Goal: Task Accomplishment & Management: Complete application form

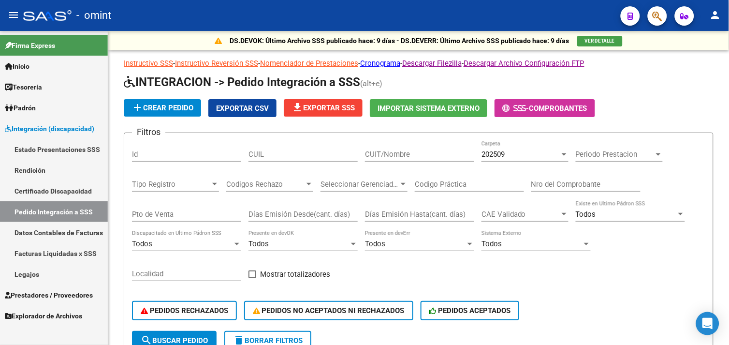
scroll to position [0, 56]
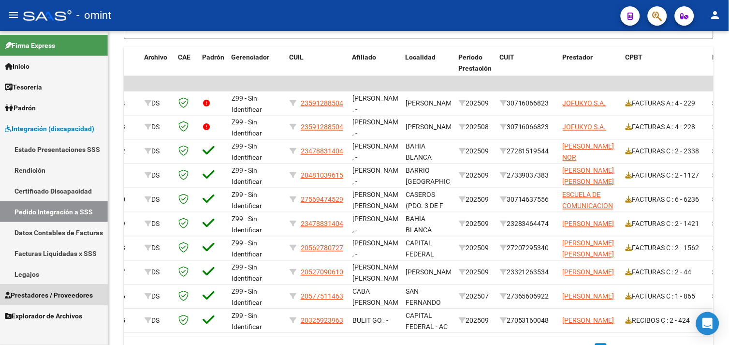
click at [50, 291] on span "Prestadores / Proveedores" at bounding box center [49, 294] width 88 height 11
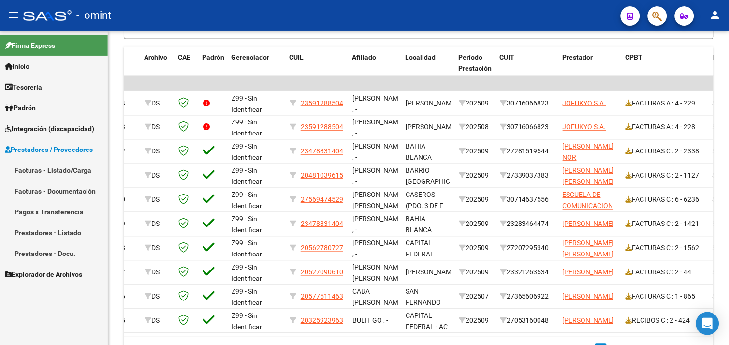
click at [63, 170] on link "Facturas - Listado/Carga" at bounding box center [54, 169] width 108 height 21
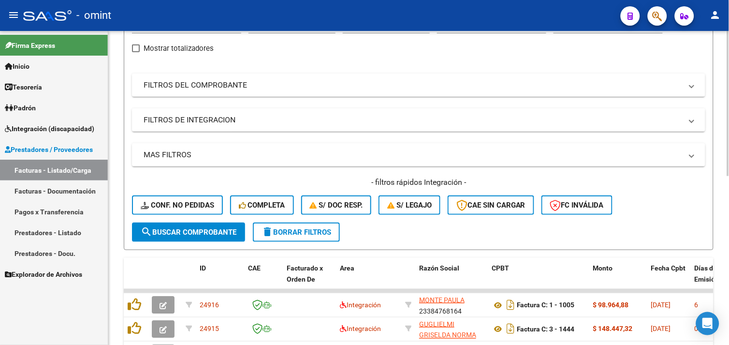
scroll to position [319, 0]
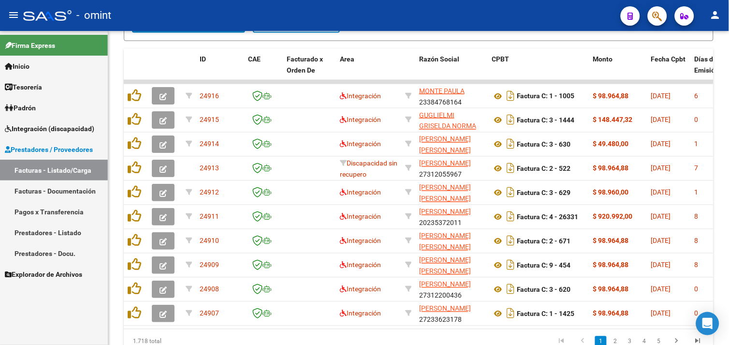
click at [52, 129] on span "Integración (discapacidad)" at bounding box center [49, 128] width 89 height 11
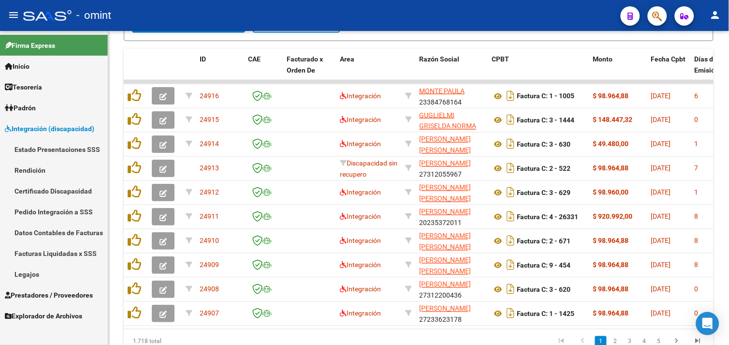
click at [52, 213] on link "Pedido Integración a SSS" at bounding box center [54, 211] width 108 height 21
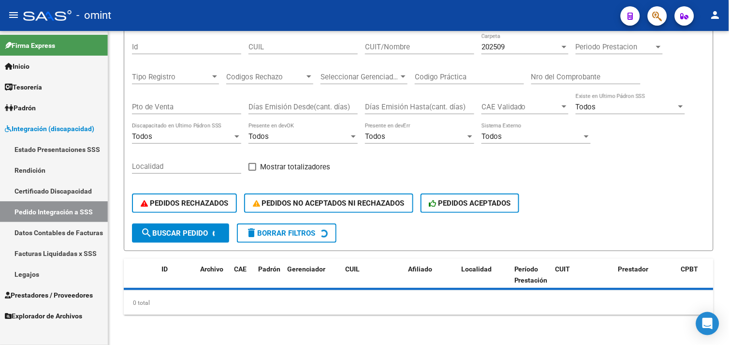
click at [55, 246] on link "Facturas Liquidadas x SSS" at bounding box center [54, 253] width 108 height 21
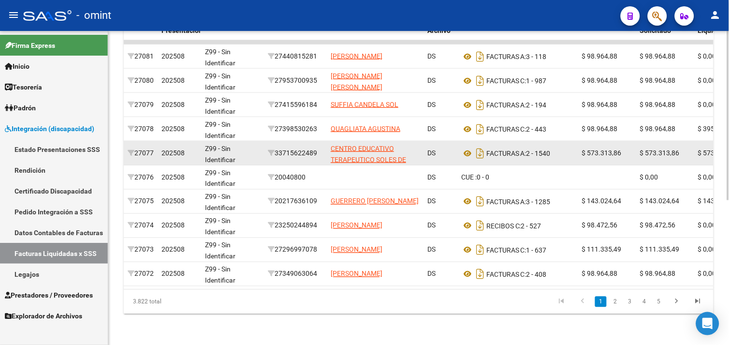
scroll to position [52, 0]
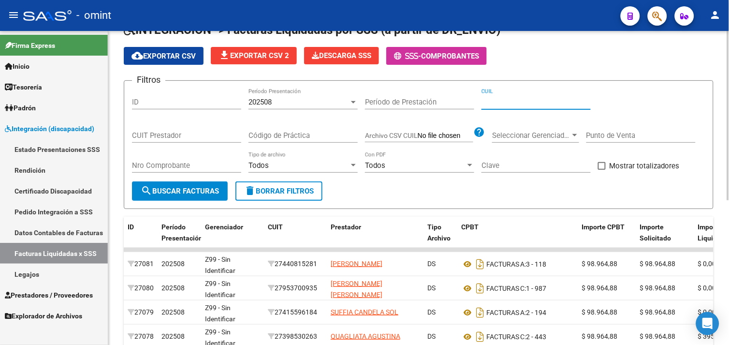
click at [501, 105] on input "CUIL" at bounding box center [535, 102] width 109 height 9
paste input "20-48291548-6"
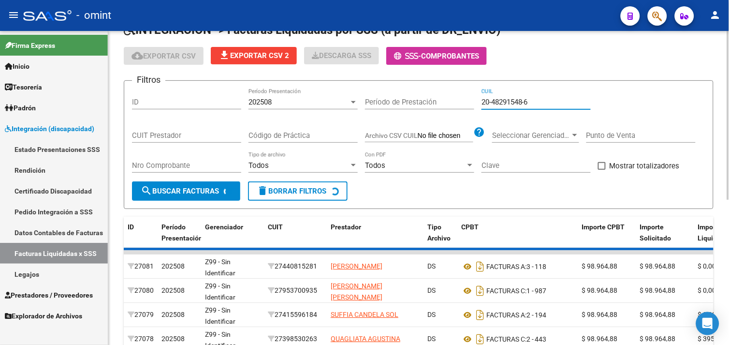
scroll to position [50, 0]
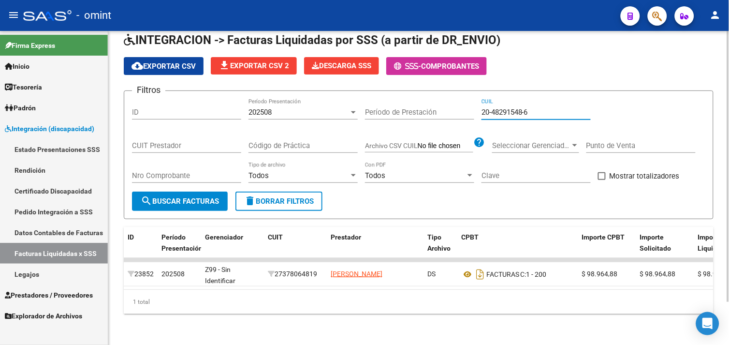
type input "20-48291548-6"
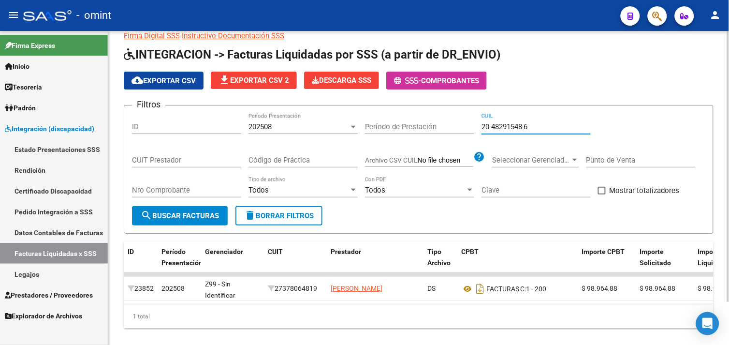
scroll to position [49, 0]
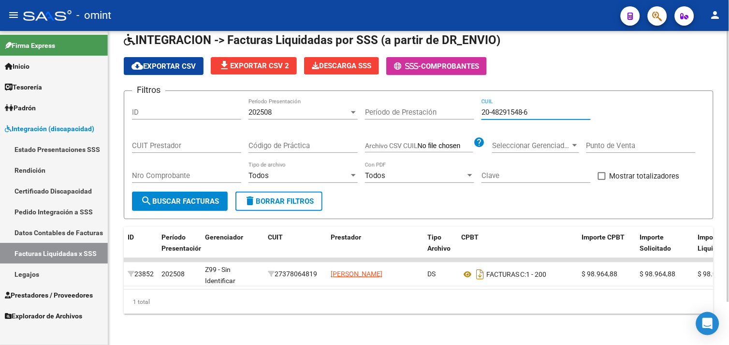
click at [290, 108] on div "202508" at bounding box center [298, 112] width 101 height 9
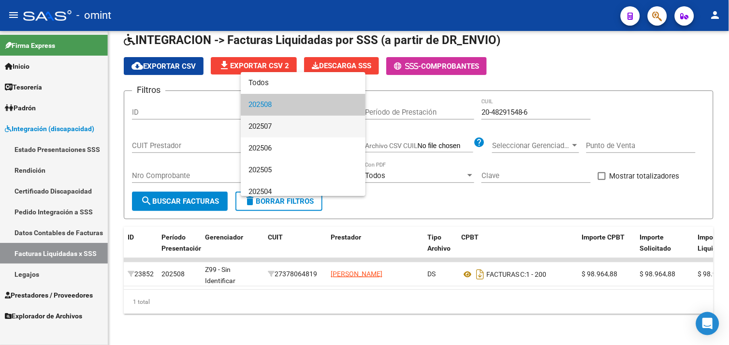
click at [282, 128] on span "202507" at bounding box center [302, 126] width 109 height 22
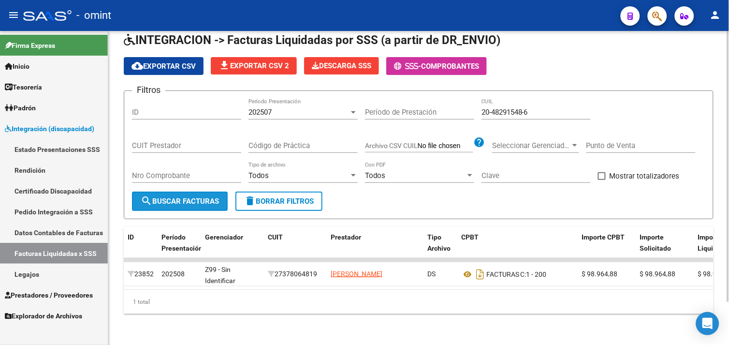
click at [200, 191] on button "search Buscar Facturas" at bounding box center [180, 200] width 96 height 19
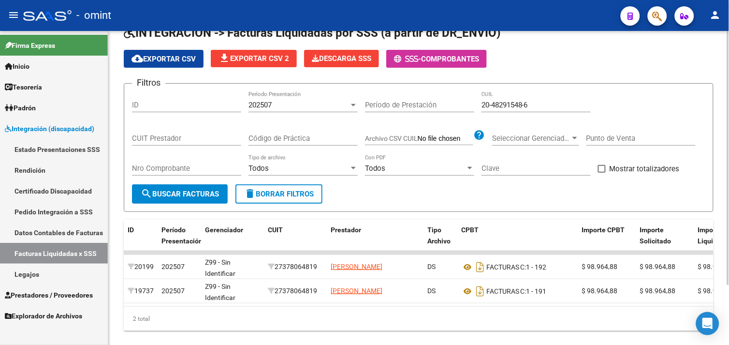
click at [293, 112] on div "202507 Período Presentación" at bounding box center [302, 101] width 109 height 21
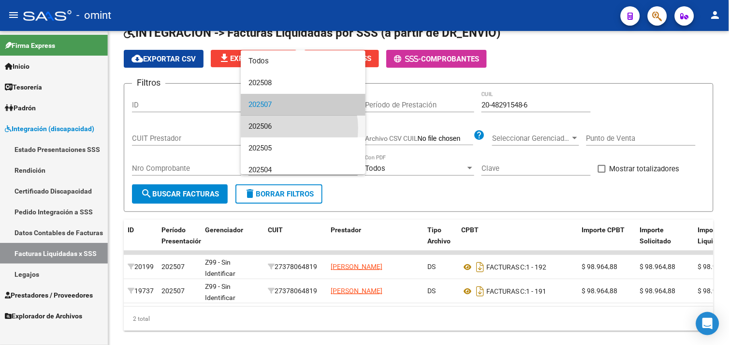
click at [279, 128] on span "202506" at bounding box center [302, 126] width 109 height 22
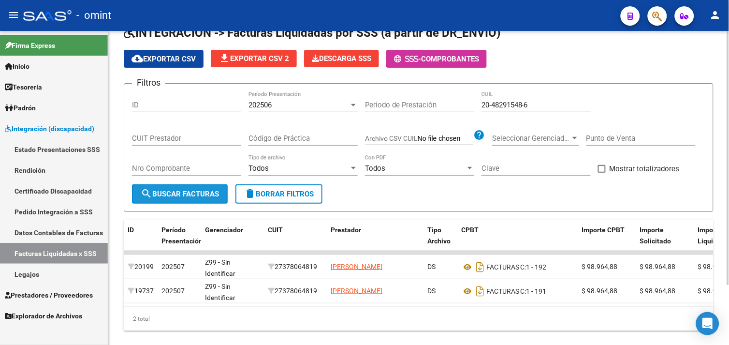
click at [199, 192] on span "search Buscar Facturas" at bounding box center [180, 193] width 78 height 9
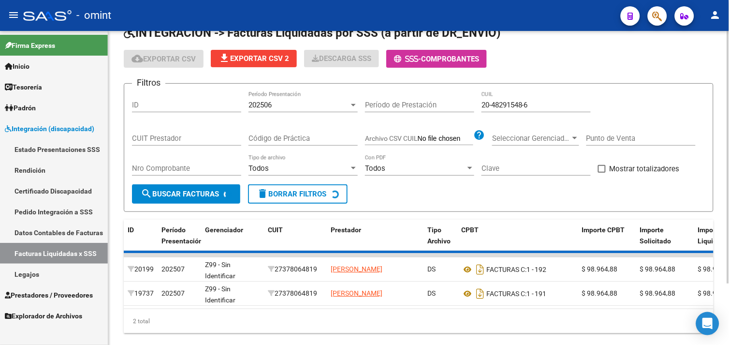
scroll to position [34, 0]
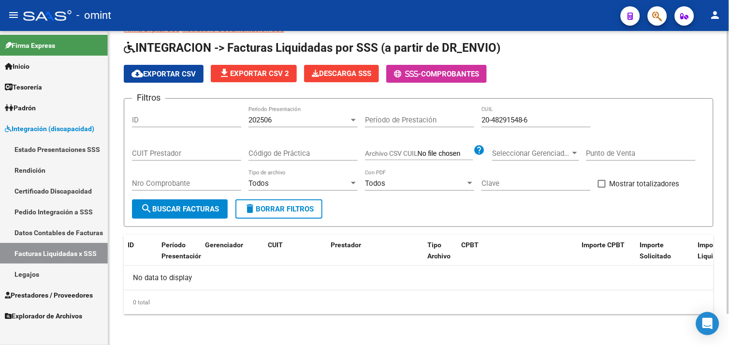
click at [291, 116] on div "202506" at bounding box center [298, 119] width 101 height 9
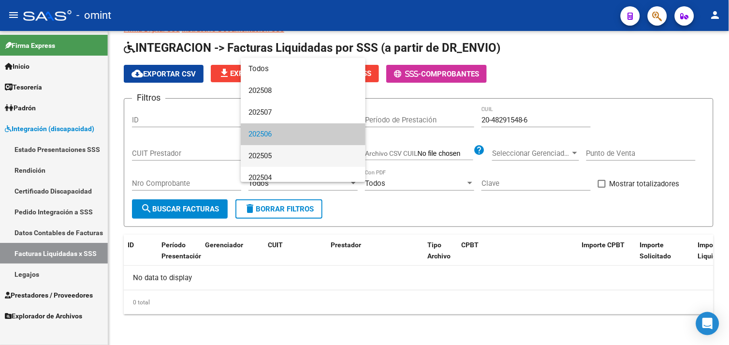
scroll to position [14, 0]
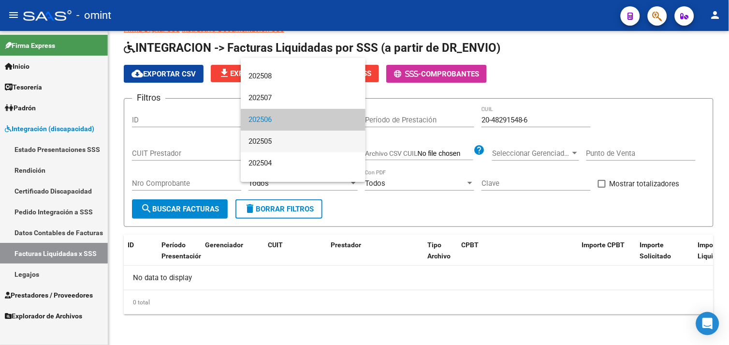
click at [273, 147] on span "202505" at bounding box center [302, 141] width 109 height 22
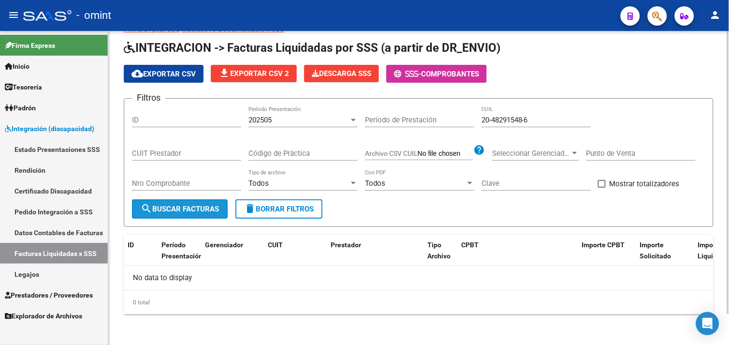
click at [205, 201] on button "search Buscar Facturas" at bounding box center [180, 208] width 96 height 19
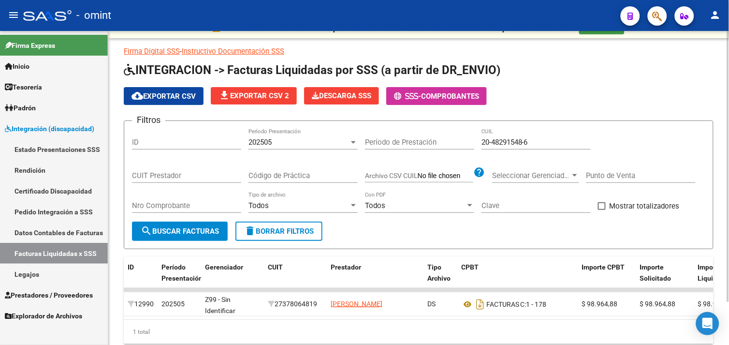
scroll to position [34, 0]
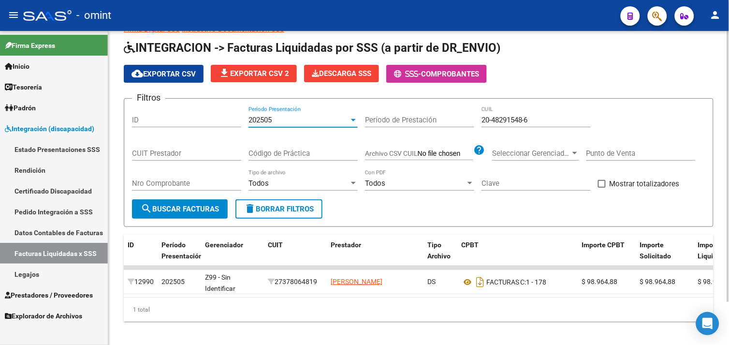
click at [288, 123] on div "202505" at bounding box center [298, 119] width 101 height 9
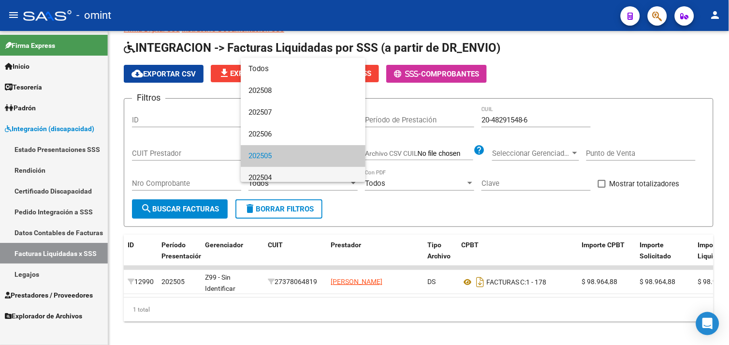
scroll to position [36, 0]
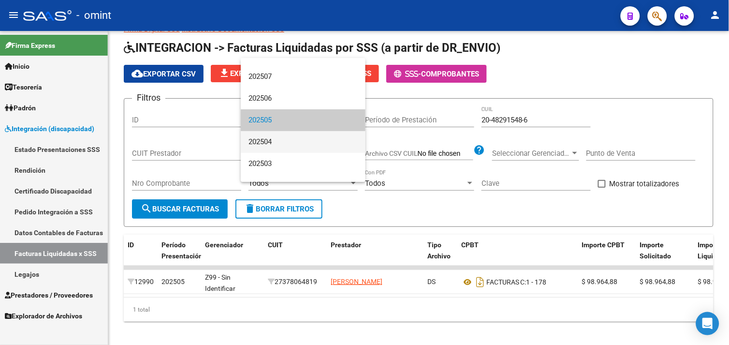
click at [275, 145] on span "202504" at bounding box center [302, 142] width 109 height 22
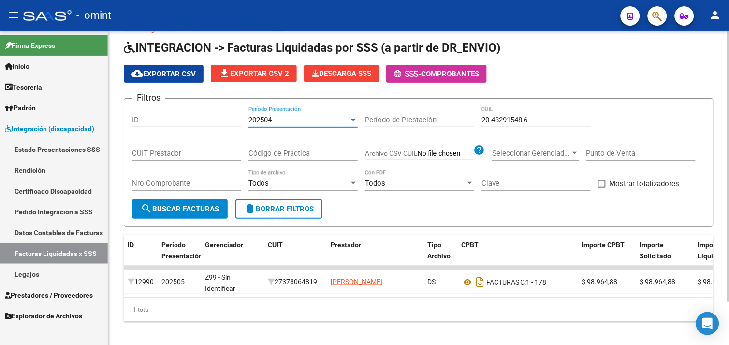
click at [197, 205] on span "search Buscar Facturas" at bounding box center [180, 208] width 78 height 9
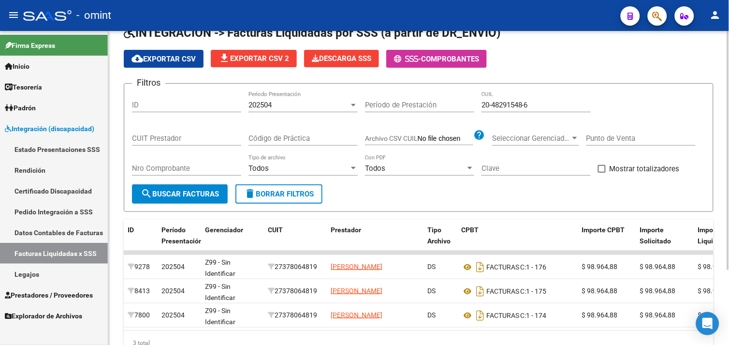
scroll to position [0, 0]
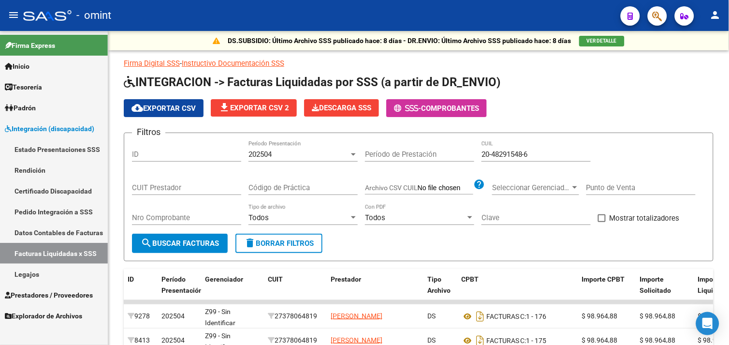
click at [48, 270] on link "Legajos" at bounding box center [54, 273] width 108 height 21
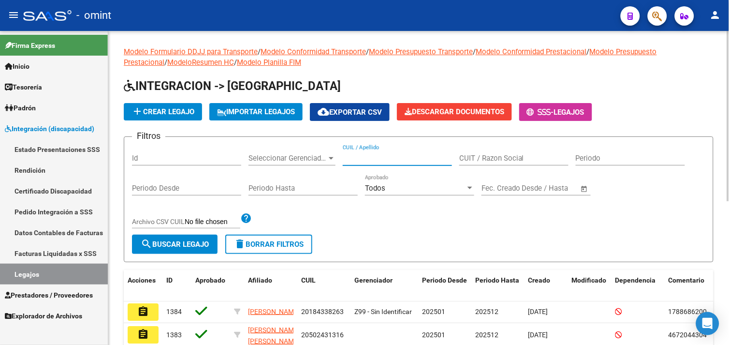
click at [373, 159] on input "CUIL / Apellido" at bounding box center [397, 158] width 109 height 9
paste input "20-48291548-6"
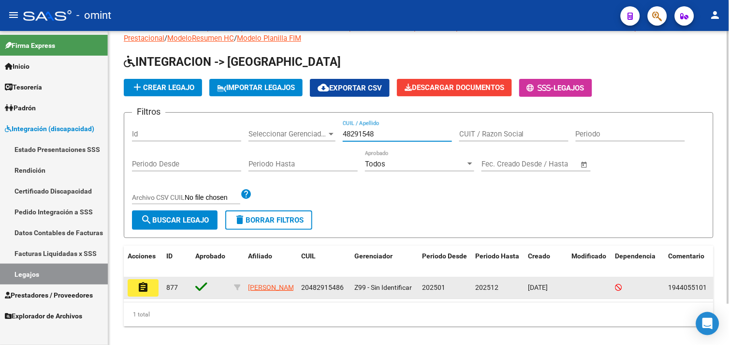
scroll to position [47, 0]
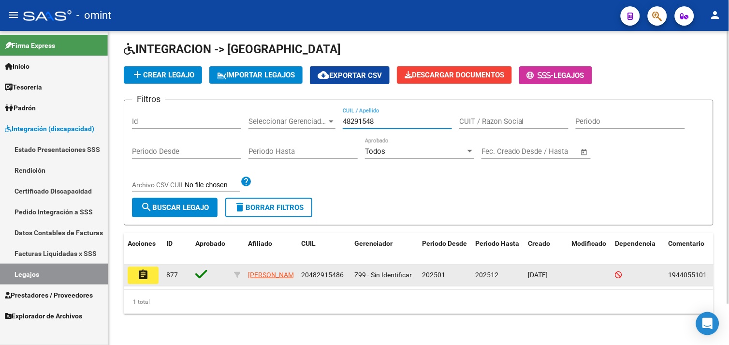
type input "48291548"
click at [152, 266] on button "assignment" at bounding box center [143, 274] width 31 height 17
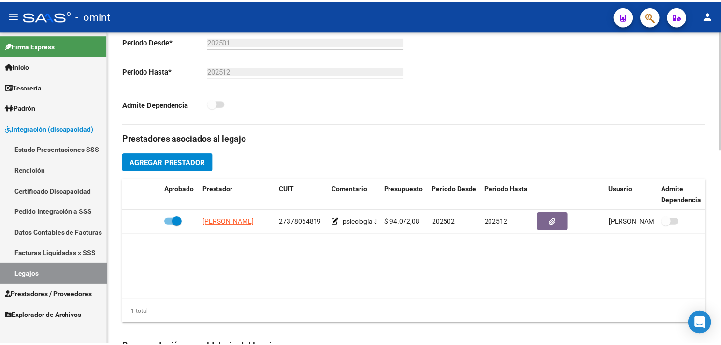
scroll to position [268, 0]
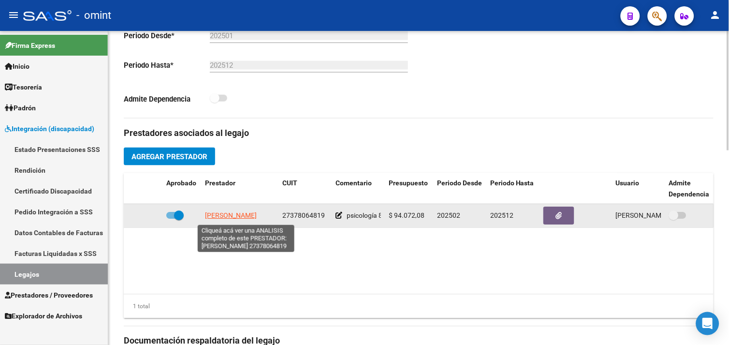
click at [230, 218] on span "[PERSON_NAME]" at bounding box center [231, 216] width 52 height 8
type textarea "27378064819"
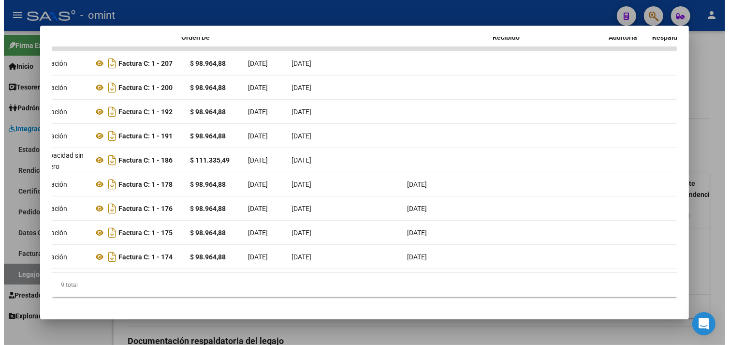
scroll to position [0, 0]
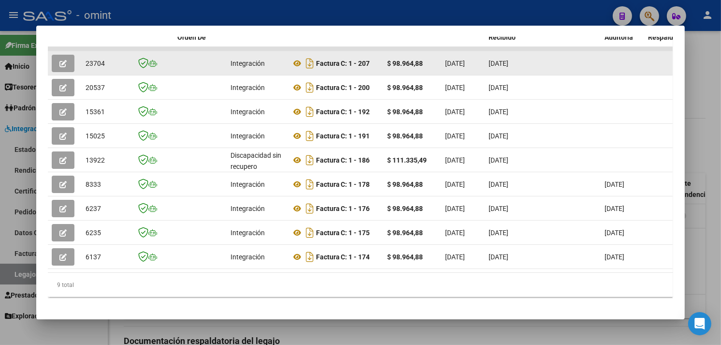
click at [65, 63] on button "button" at bounding box center [63, 63] width 23 height 17
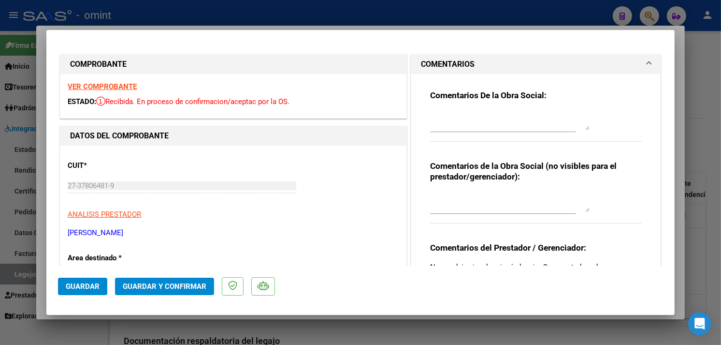
click at [101, 87] on strong "VER COMPROBANTE" at bounding box center [102, 86] width 69 height 9
type input "$ 0,00"
